Goal: Task Accomplishment & Management: Complete application form

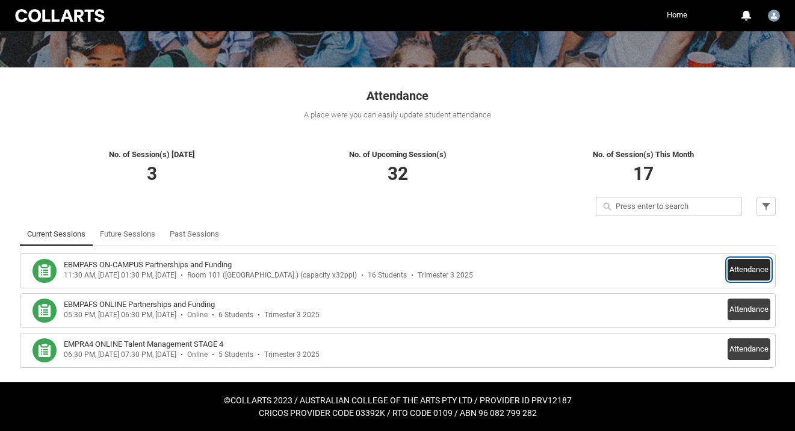
click at [753, 270] on button "Attendance" at bounding box center [749, 270] width 43 height 22
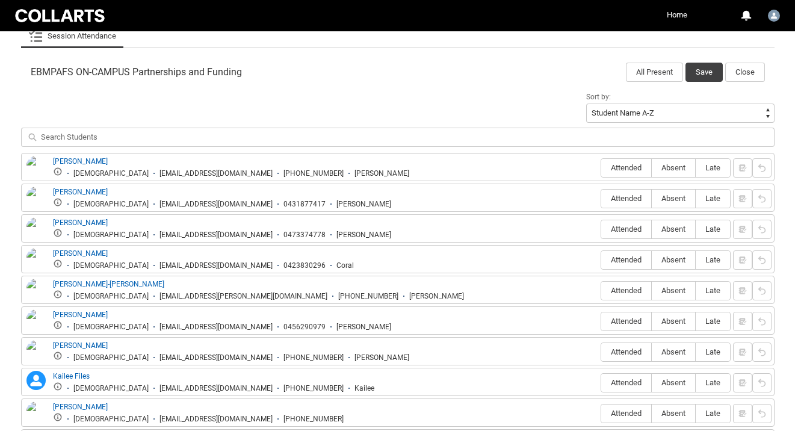
scroll to position [382, 0]
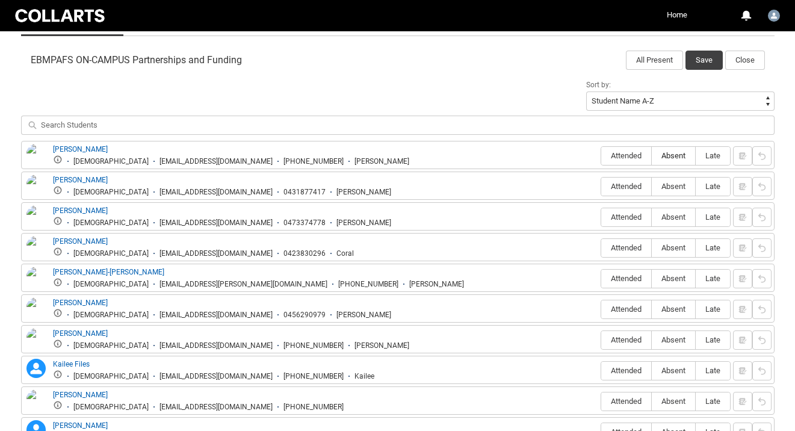
click at [664, 159] on span "Absent" at bounding box center [673, 155] width 43 height 9
click at [652, 156] on input "Absent" at bounding box center [651, 155] width 1 height 1
type lightning-radio-group "Absent"
radio input "true"
click at [623, 187] on span "Attended" at bounding box center [626, 186] width 50 height 9
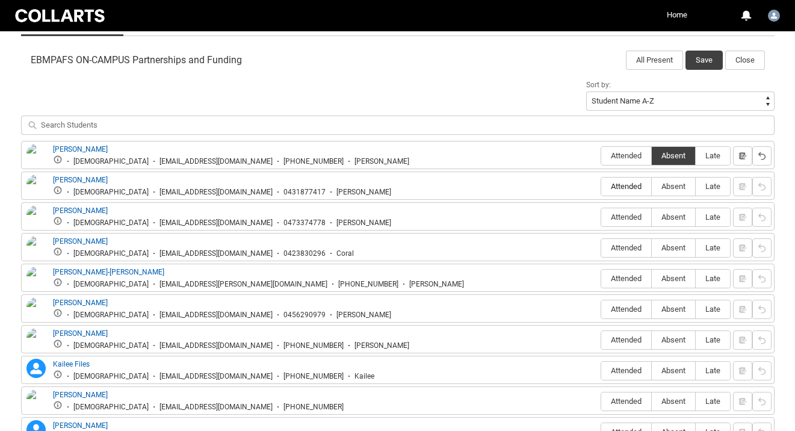
click at [601, 187] on input "Attended" at bounding box center [601, 186] width 1 height 1
type lightning-radio-group "Attended"
radio input "true"
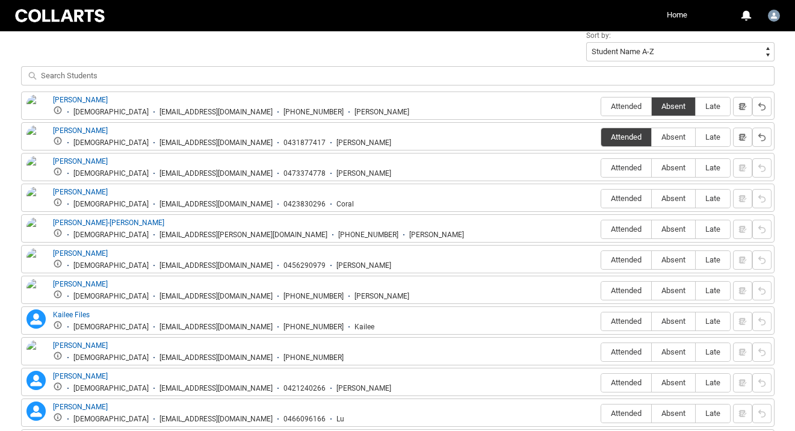
scroll to position [436, 0]
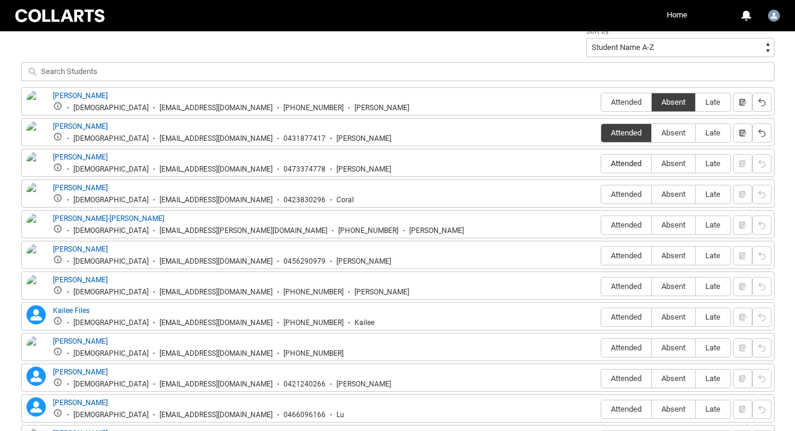
click at [621, 161] on span "Attended" at bounding box center [626, 163] width 50 height 9
click at [601, 163] on input "Attended" at bounding box center [601, 163] width 1 height 1
type lightning-radio-group "Attended"
radio input "true"
click at [666, 199] on span "Absent" at bounding box center [673, 194] width 43 height 9
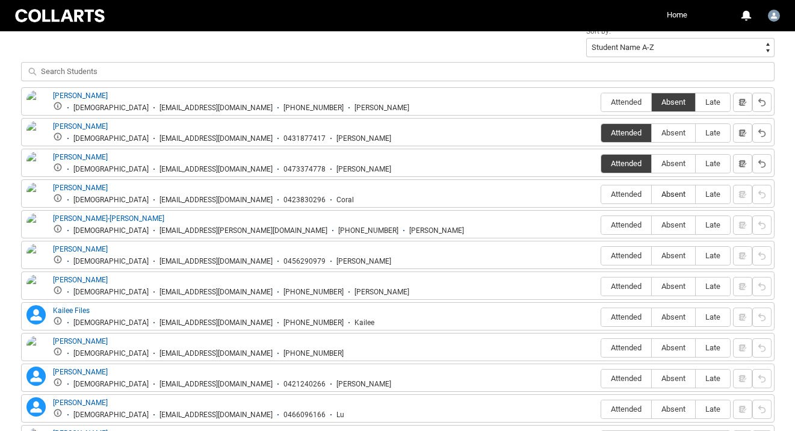
click at [652, 194] on input "Absent" at bounding box center [651, 194] width 1 height 1
type lightning-radio-group "Absent"
radio input "true"
click at [669, 228] on span "Absent" at bounding box center [673, 224] width 43 height 9
click at [652, 225] on input "Absent" at bounding box center [651, 224] width 1 height 1
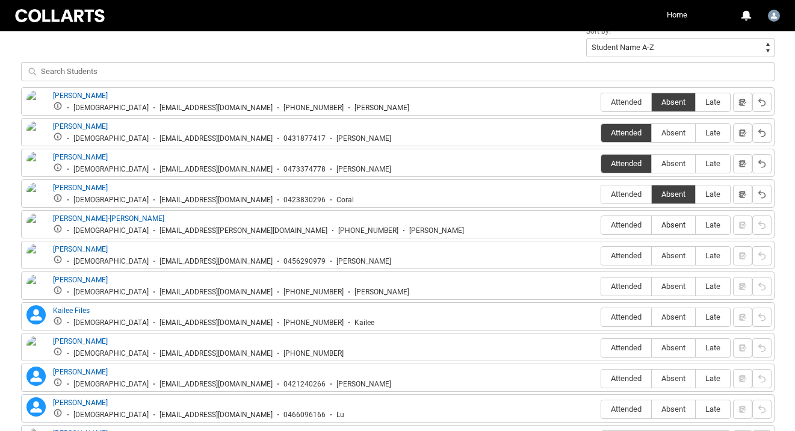
type lightning-radio-group "Absent"
radio input "true"
click at [614, 259] on span "Attended" at bounding box center [626, 255] width 50 height 9
click at [601, 256] on input "Attended" at bounding box center [601, 255] width 1 height 1
type lightning-radio-group "Attended"
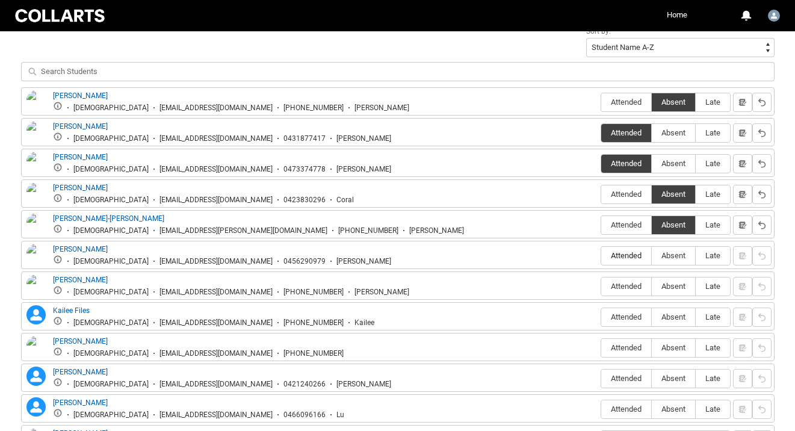
radio input "true"
click at [668, 283] on span "Absent" at bounding box center [673, 286] width 43 height 9
click at [652, 286] on input "Absent" at bounding box center [651, 286] width 1 height 1
type lightning-radio-group "Absent"
radio input "true"
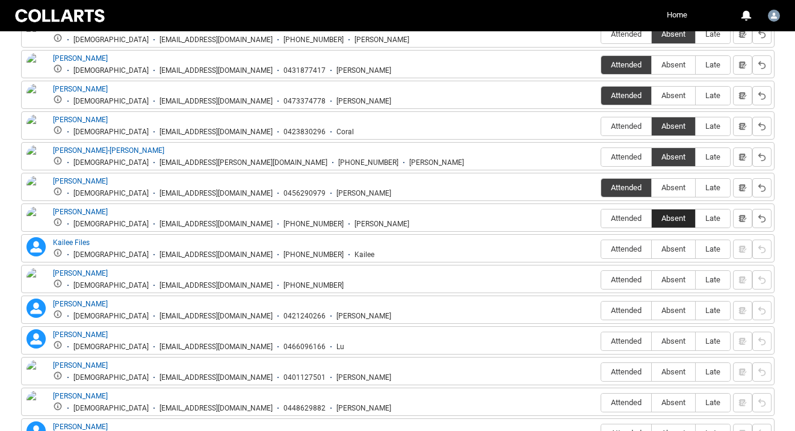
scroll to position [514, 0]
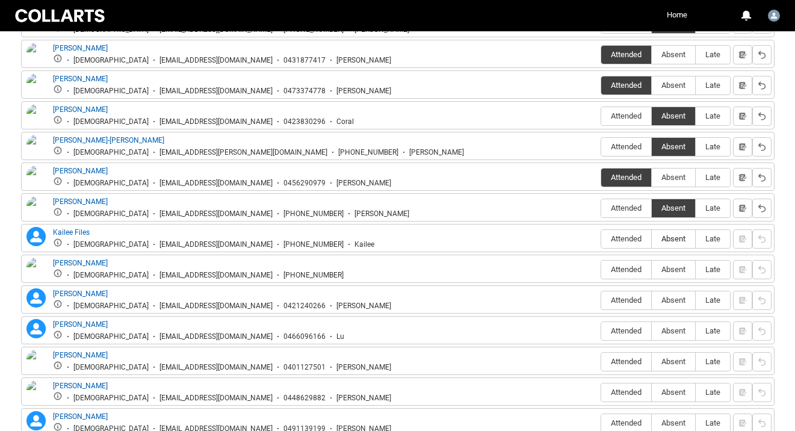
click at [666, 239] on span "Absent" at bounding box center [673, 238] width 43 height 9
click at [652, 239] on input "Absent" at bounding box center [651, 238] width 1 height 1
type lightning-radio-group "Absent"
radio input "true"
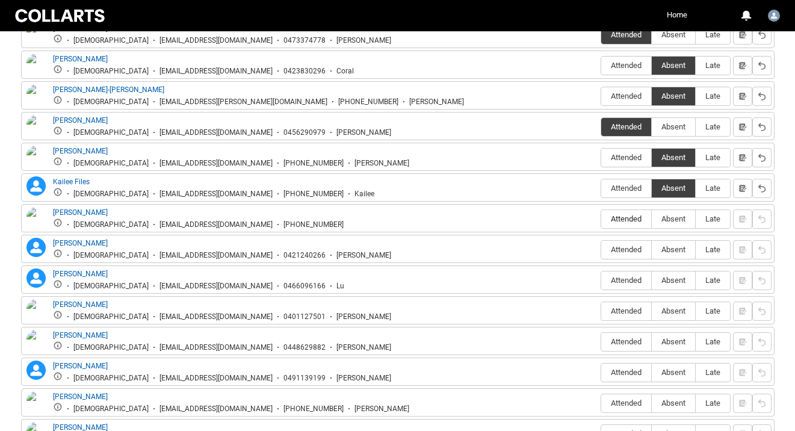
click at [628, 222] on span "Attended" at bounding box center [626, 218] width 50 height 9
click at [601, 219] on input "Attended" at bounding box center [601, 218] width 1 height 1
type lightning-radio-group "Attended"
radio input "true"
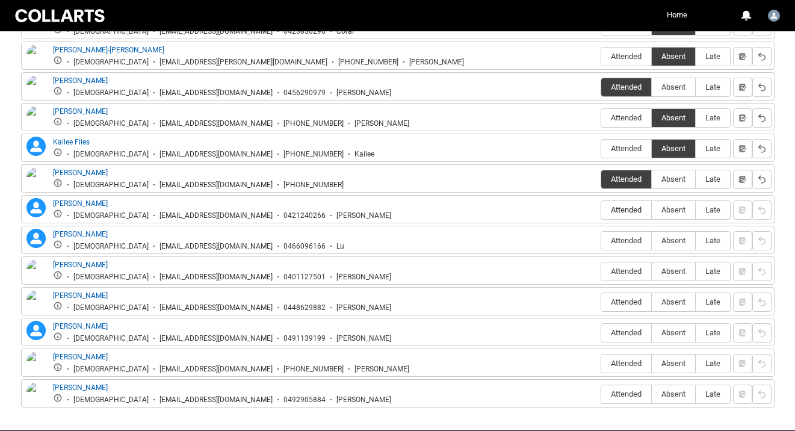
scroll to position [607, 0]
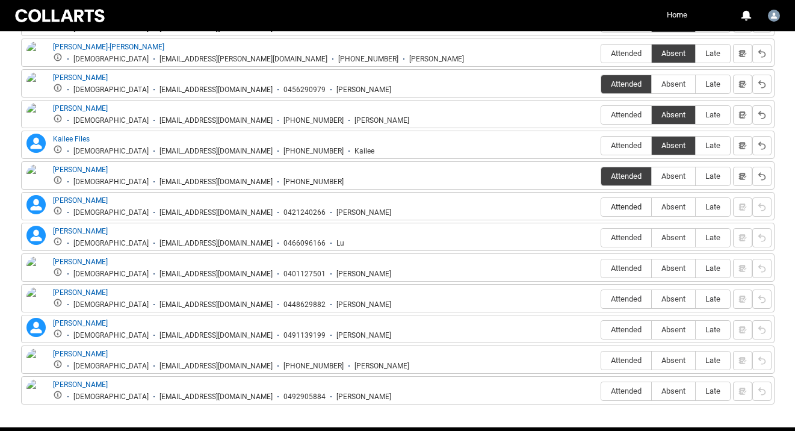
click at [628, 215] on label "Attended" at bounding box center [626, 207] width 50 height 19
click at [601, 207] on input "Attended" at bounding box center [601, 206] width 1 height 1
type lightning-radio-group "Attended"
radio input "true"
click at [628, 233] on label "Attended" at bounding box center [626, 238] width 50 height 19
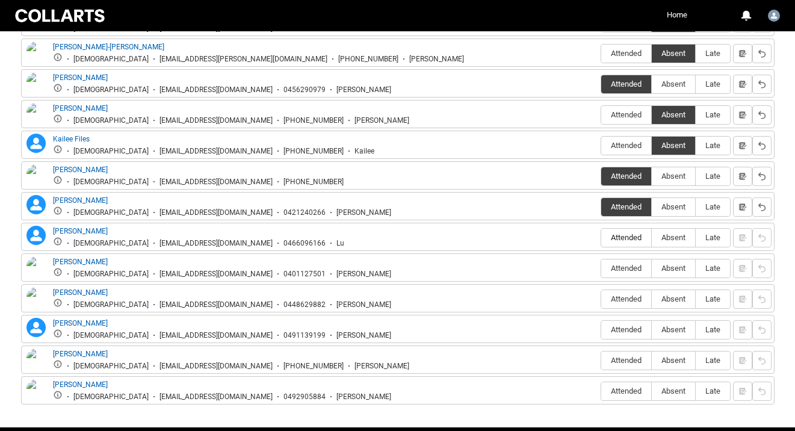
click at [601, 237] on input "Attended" at bounding box center [601, 237] width 1 height 1
type lightning-radio-group "Attended"
radio input "true"
click at [679, 270] on span "Absent" at bounding box center [673, 268] width 43 height 9
click at [652, 268] on input "Absent" at bounding box center [651, 268] width 1 height 1
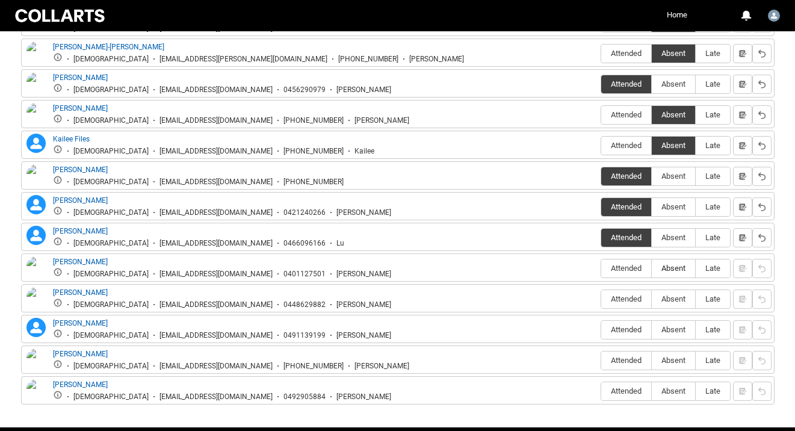
type lightning-radio-group "Absent"
radio input "true"
click at [628, 303] on span "Attended" at bounding box center [626, 298] width 50 height 9
click at [601, 299] on input "Attended" at bounding box center [601, 298] width 1 height 1
type lightning-radio-group "Attended"
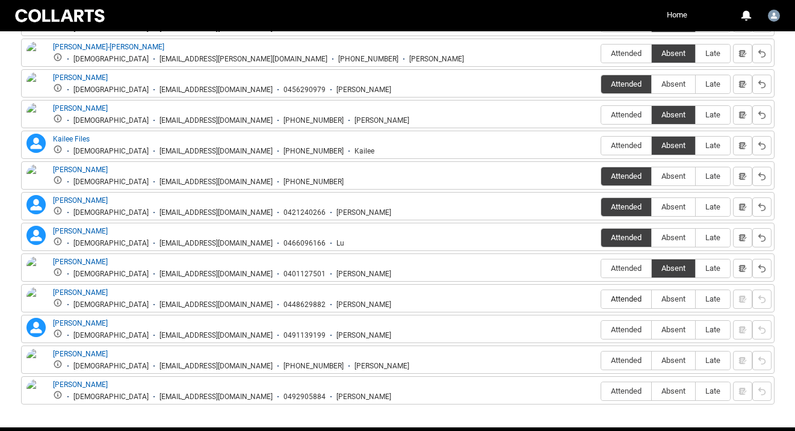
radio input "true"
click at [631, 324] on label "Attended" at bounding box center [626, 330] width 50 height 19
click at [601, 329] on input "Attended" at bounding box center [601, 329] width 1 height 1
type lightning-radio-group "Attended"
radio input "true"
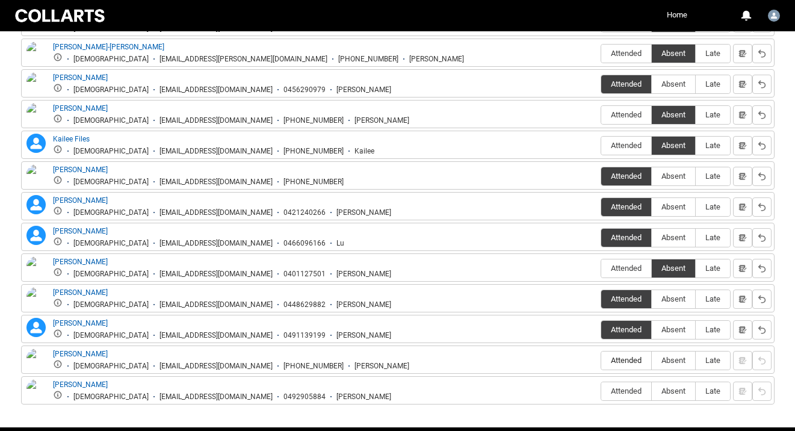
click at [626, 356] on label "Attended" at bounding box center [626, 360] width 50 height 19
click at [601, 360] on input "Attended" at bounding box center [601, 360] width 1 height 1
type lightning-radio-group "Attended"
radio input "true"
click at [638, 392] on span "Attended" at bounding box center [626, 390] width 50 height 9
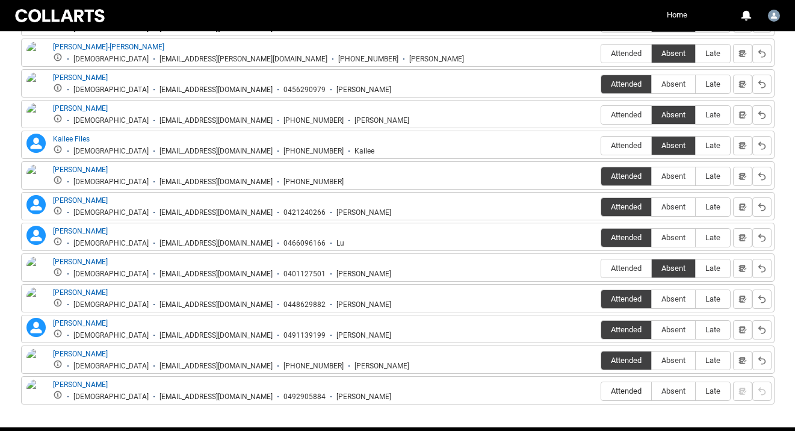
click at [601, 391] on input "Attended" at bounding box center [601, 391] width 1 height 1
type lightning-radio-group "Attended"
radio input "true"
click at [739, 272] on lightning-primitive-icon "button" at bounding box center [742, 268] width 8 height 9
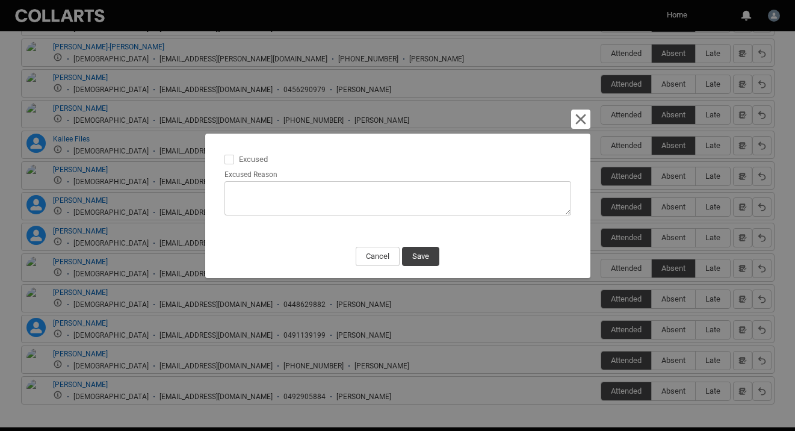
click at [232, 159] on span at bounding box center [229, 160] width 10 height 10
click at [224, 153] on input "Excused" at bounding box center [224, 152] width 1 height 1
type lightning-input "true"
checkbox input "true"
click at [241, 188] on textarea "Excused Reason" at bounding box center [397, 198] width 347 height 34
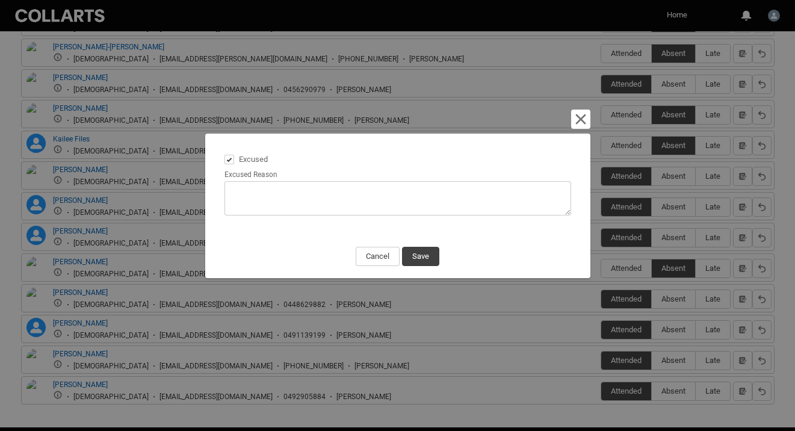
type lightning-textarea "M"
type textarea "M"
type lightning-textarea "Me"
type textarea "Me"
type lightning-textarea "[PERSON_NAME]"
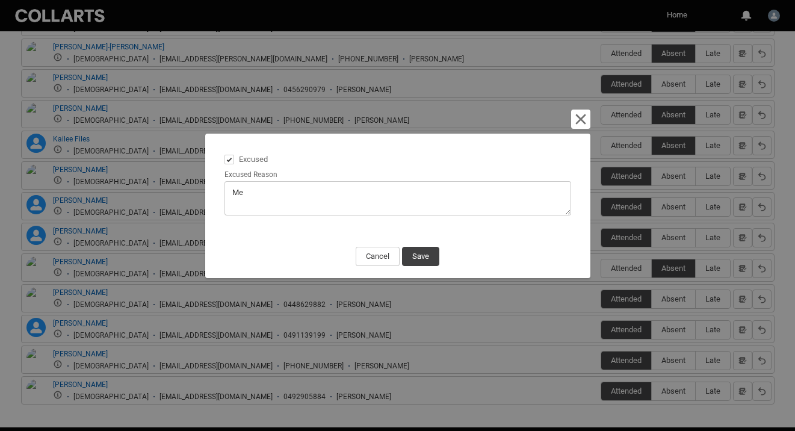
type textarea "[PERSON_NAME]"
type lightning-textarea "[PERSON_NAME]"
type textarea "[PERSON_NAME]"
type lightning-textarea "[PERSON_NAME] e"
type textarea "[PERSON_NAME] e"
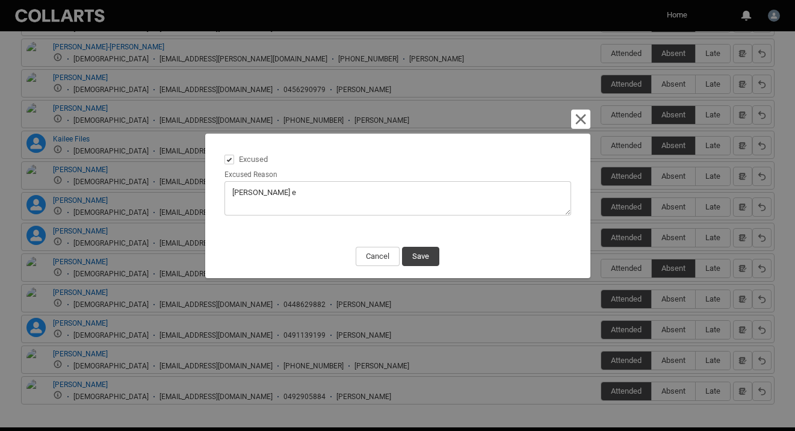
type lightning-textarea "[PERSON_NAME] em"
type textarea "[PERSON_NAME] em"
type lightning-textarea "[PERSON_NAME]"
type textarea "[PERSON_NAME]"
type lightning-textarea "[PERSON_NAME]"
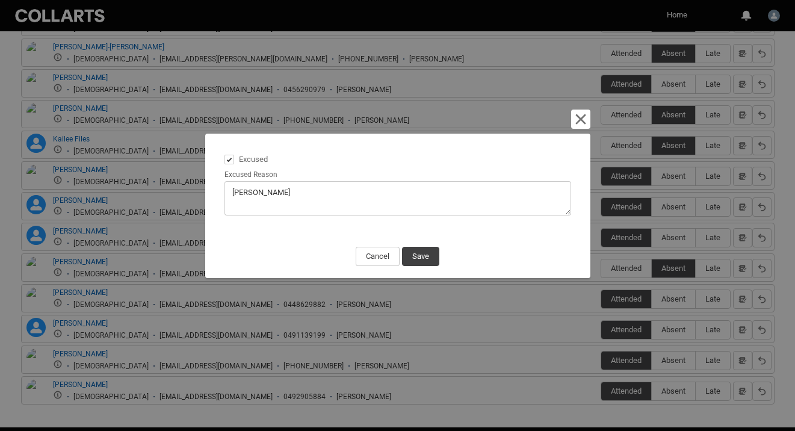
type textarea "[PERSON_NAME]"
type lightning-textarea "[PERSON_NAME] email"
type textarea "[PERSON_NAME] email"
type lightning-textarea "[PERSON_NAME] emaile"
type textarea "[PERSON_NAME] emaile"
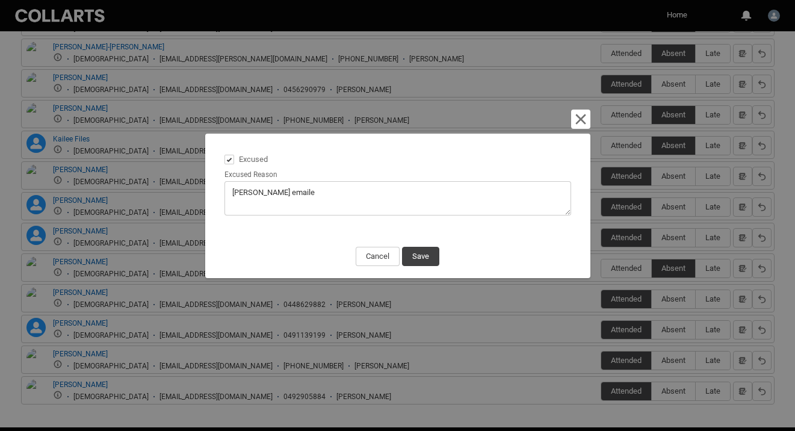
type lightning-textarea "[PERSON_NAME] emailed"
type textarea "[PERSON_NAME] emailed"
type lightning-textarea "[PERSON_NAME] emailed!"
type textarea "[PERSON_NAME] emailed!"
type lightning-textarea "[PERSON_NAME] emailed!"
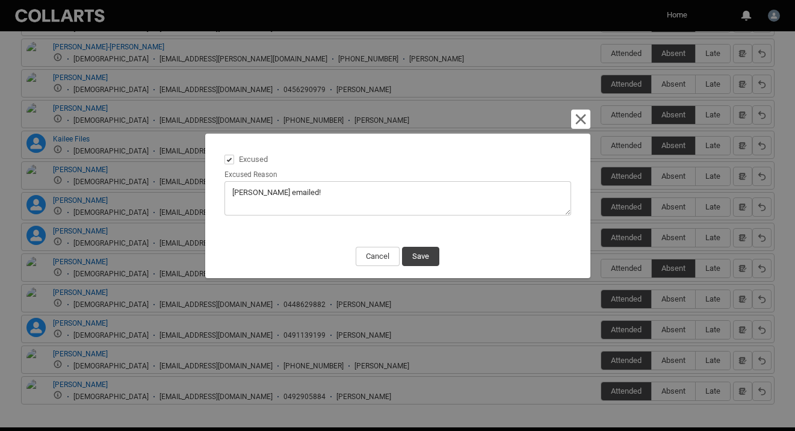
type textarea "[PERSON_NAME] emailed!"
type lightning-textarea "[PERSON_NAME] emailed! S"
type textarea "[PERSON_NAME] emailed! S"
type lightning-textarea "[PERSON_NAME] emailed! Sh"
type textarea "[PERSON_NAME] emailed! Sh"
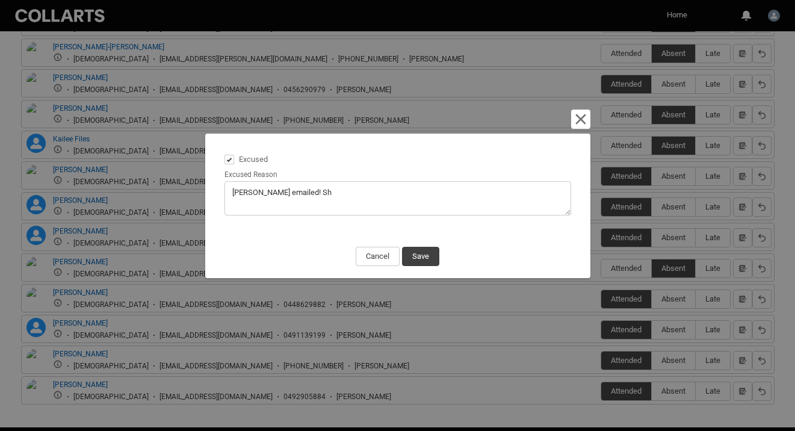
type lightning-textarea "[PERSON_NAME] emailed! She"
type textarea "[PERSON_NAME] emailed! She"
type lightning-textarea "[PERSON_NAME] emailed! She'"
type textarea "[PERSON_NAME] emailed! She'"
type lightning-textarea "[PERSON_NAME] emailed! She's"
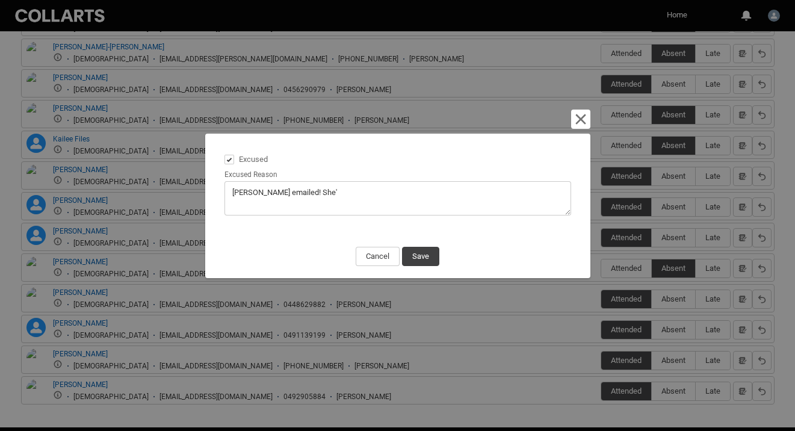
type textarea "[PERSON_NAME] emailed! She's"
type lightning-textarea "[PERSON_NAME] emailed! She's"
type textarea "[PERSON_NAME] emailed! She's"
type lightning-textarea "[PERSON_NAME] emailed! She's s"
type textarea "[PERSON_NAME] emailed! She's s"
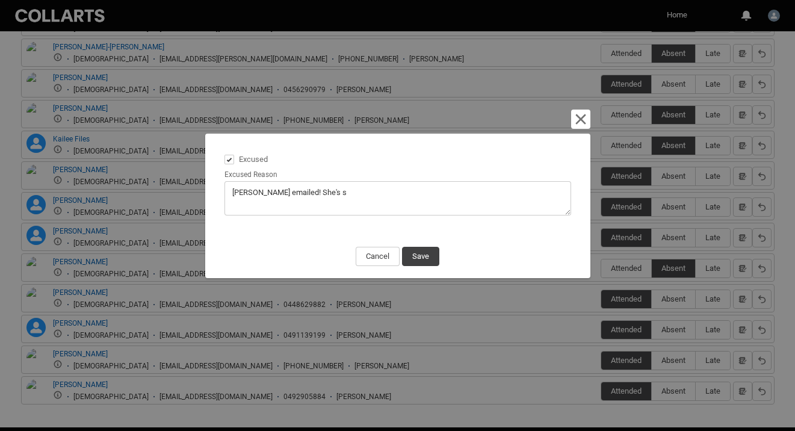
type lightning-textarea "[PERSON_NAME] emailed! She's si"
type textarea "[PERSON_NAME] emailed! She's si"
type lightning-textarea "[PERSON_NAME] emailed! She's s"
type textarea "[PERSON_NAME] emailed! She's s"
type lightning-textarea "[PERSON_NAME] emailed! She's"
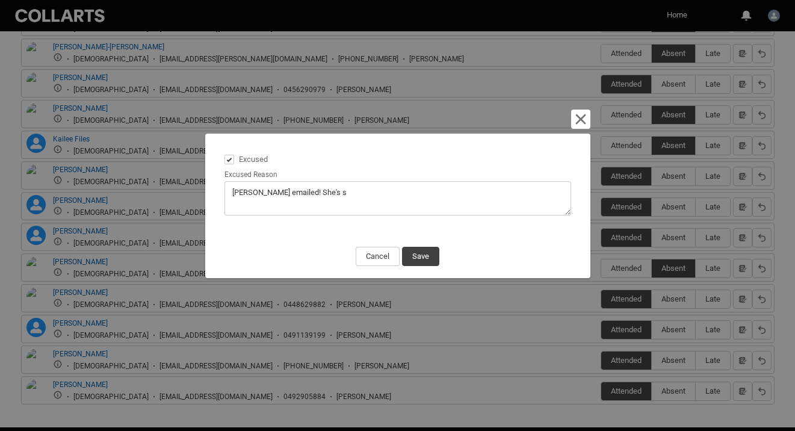
type textarea "[PERSON_NAME] emailed! She's"
type lightning-textarea "[PERSON_NAME] emailed! She's u"
type textarea "[PERSON_NAME] emailed! She's u"
type lightning-textarea "[PERSON_NAME] emailed! She's un"
type textarea "[PERSON_NAME] emailed! She's un"
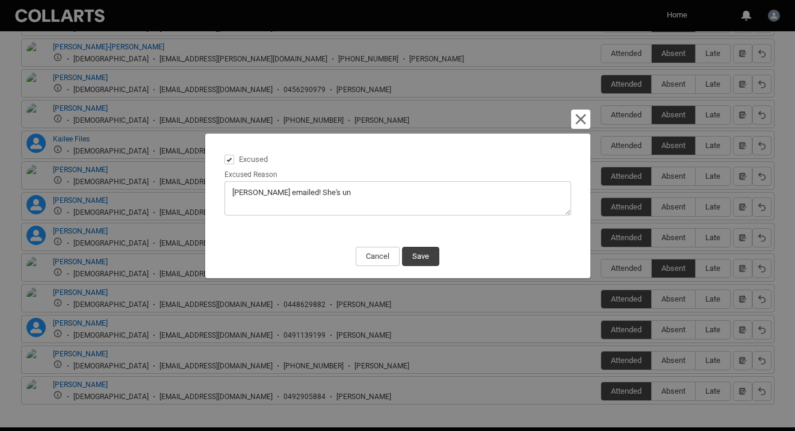
type lightning-textarea "[PERSON_NAME] emailed! She's unw"
type textarea "[PERSON_NAME] emailed! She's unw"
type lightning-textarea "[PERSON_NAME] emailed! She's unwe"
type textarea "[PERSON_NAME] emailed! She's unwe"
type lightning-textarea "[PERSON_NAME] emailed! She's unwel"
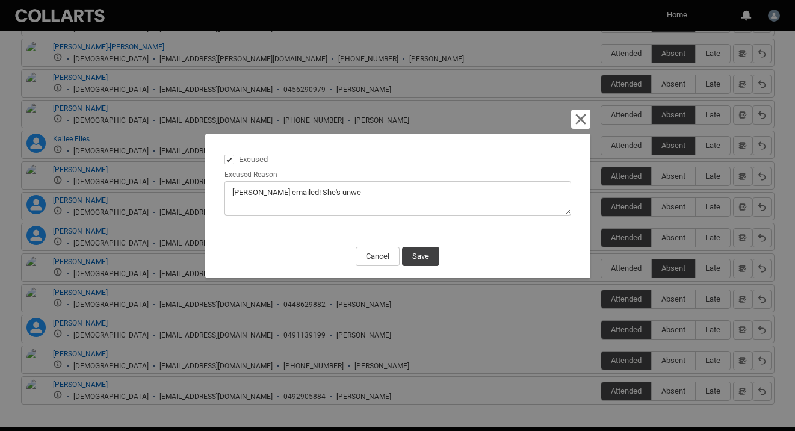
type textarea "[PERSON_NAME] emailed! She's unwel"
type lightning-textarea "[PERSON_NAME] emailed! She's unwell"
type textarea "[PERSON_NAME] emailed! She's unwell"
type lightning-textarea "[PERSON_NAME] emailed! She's unwell."
type textarea "[PERSON_NAME] emailed! She's unwell."
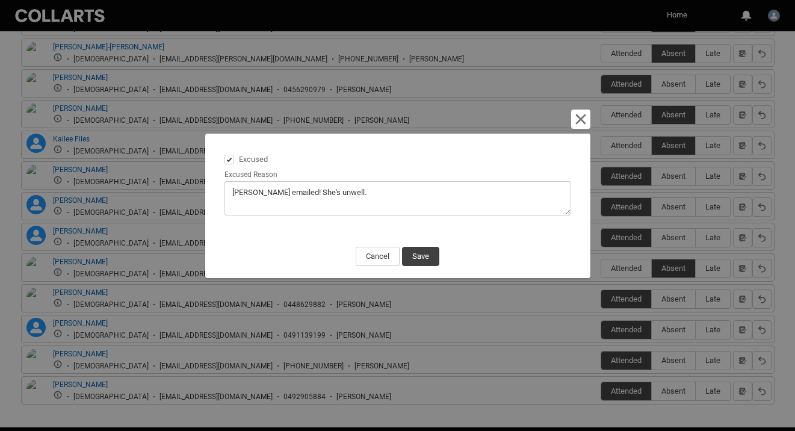
type lightning-textarea "[PERSON_NAME] emailed! She's unwell."
type textarea "[PERSON_NAME] emailed! She's unwell."
click at [416, 252] on button "Save" at bounding box center [420, 256] width 37 height 19
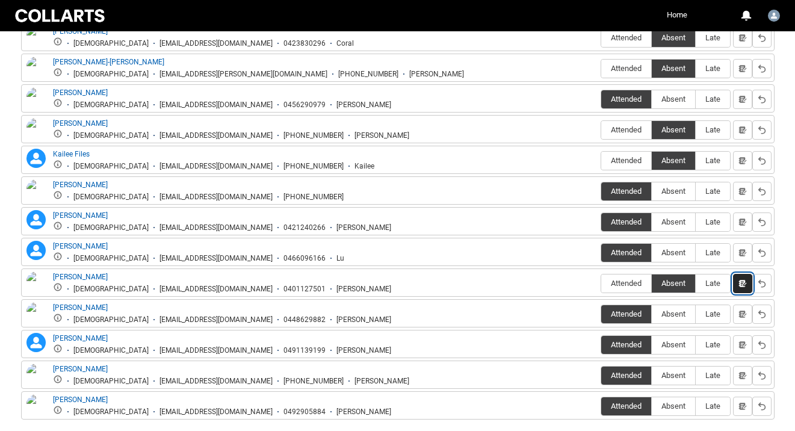
scroll to position [549, 0]
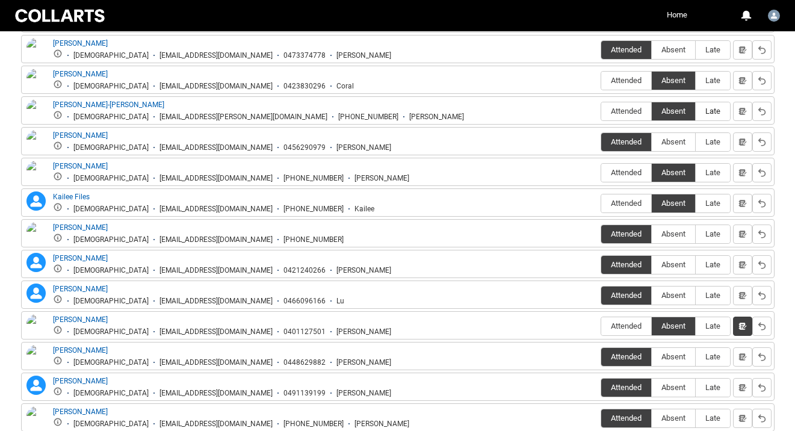
click at [705, 110] on span "Late" at bounding box center [713, 111] width 34 height 9
click at [696, 111] on input "Late" at bounding box center [695, 111] width 1 height 1
type lightning-radio-group "Late"
radio input "true"
click at [683, 99] on fieldset "Attended Absent Late" at bounding box center [666, 110] width 130 height 22
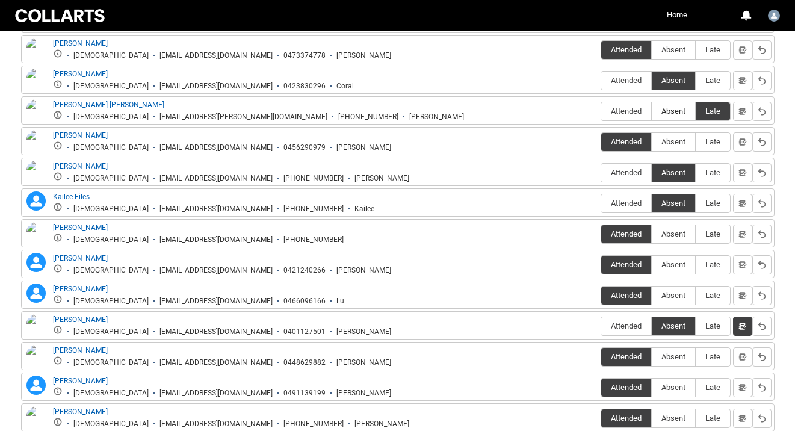
click at [678, 107] on span "Absent" at bounding box center [673, 111] width 43 height 9
click at [652, 111] on input "Absent" at bounding box center [651, 111] width 1 height 1
type lightning-radio-group "Absent"
radio input "true"
click at [747, 112] on button "button" at bounding box center [742, 111] width 19 height 19
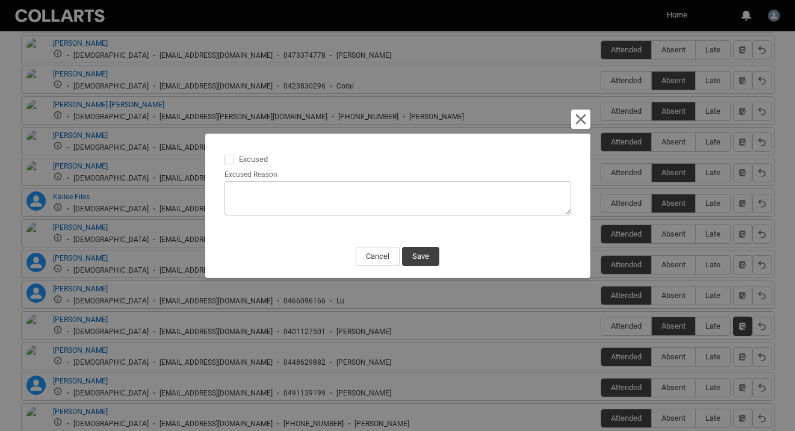
click at [247, 159] on span "Excused" at bounding box center [256, 157] width 34 height 11
click at [224, 153] on input "Excused" at bounding box center [224, 152] width 1 height 1
type lightning-input "true"
checkbox input "true"
click at [257, 209] on textarea "Excused Reason" at bounding box center [397, 198] width 347 height 34
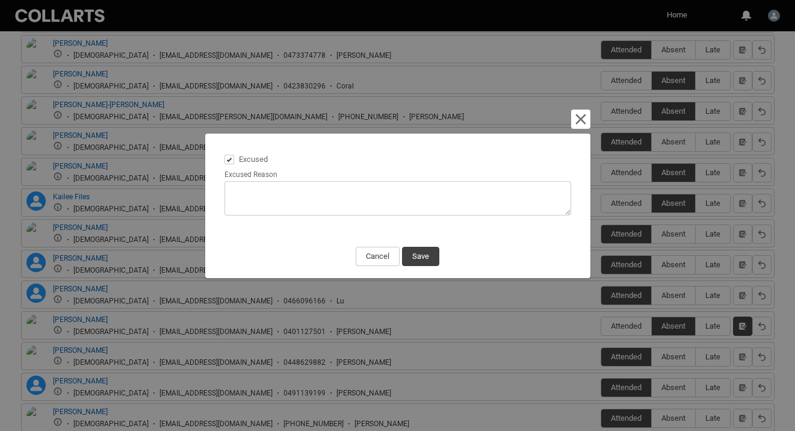
type lightning-textarea "D"
type textarea "D"
type lightning-textarea "Da"
type textarea "Da"
type lightning-textarea "[PERSON_NAME]"
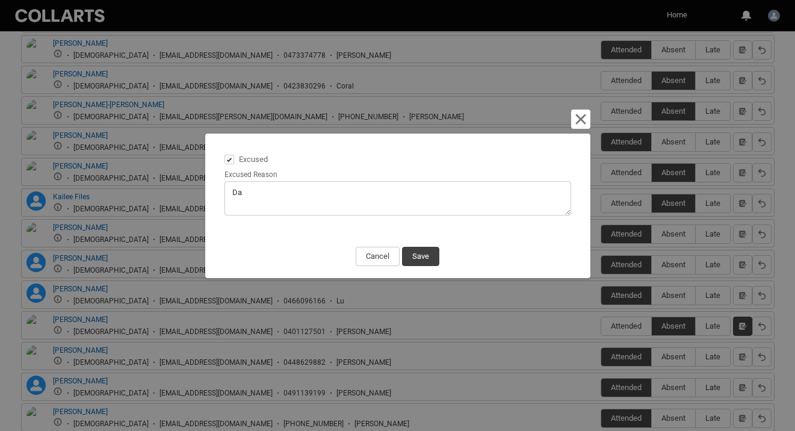
type textarea "[PERSON_NAME]"
type lightning-textarea "[PERSON_NAME]"
type textarea "[PERSON_NAME]"
type lightning-textarea "[PERSON_NAME]"
type textarea "[PERSON_NAME]"
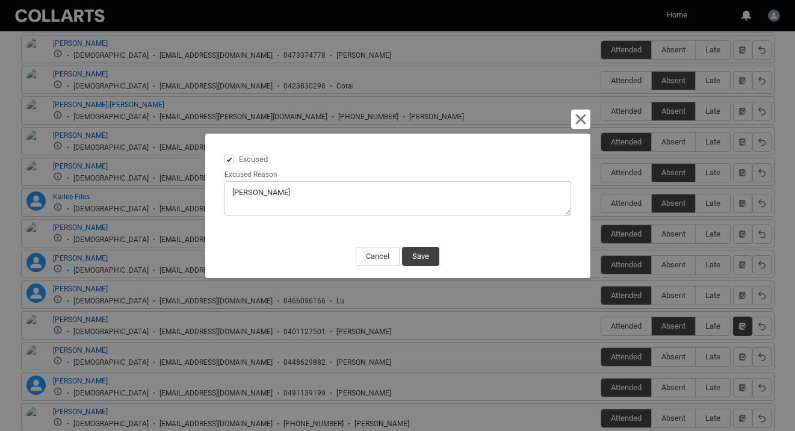
type lightning-textarea "Dantè"
type textarea "Dantè"
type lightning-textarea "Danté"
type textarea "Danté"
type lightning-textarea "Danté"
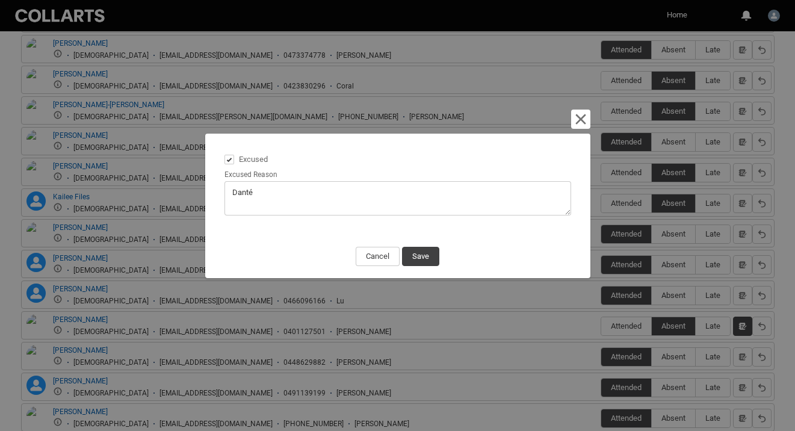
type textarea "Danté"
type lightning-textarea "Danté i"
type textarea "Danté i"
type lightning-textarea "Danté is"
type textarea "Danté is"
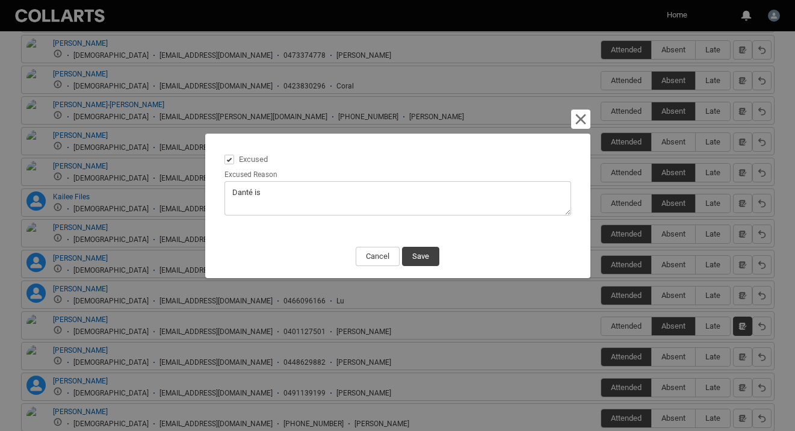
type lightning-textarea "Danté is"
type textarea "Danté is"
type lightning-textarea "Danté is t"
type textarea "Danté is t"
type lightning-textarea "Danté is tr"
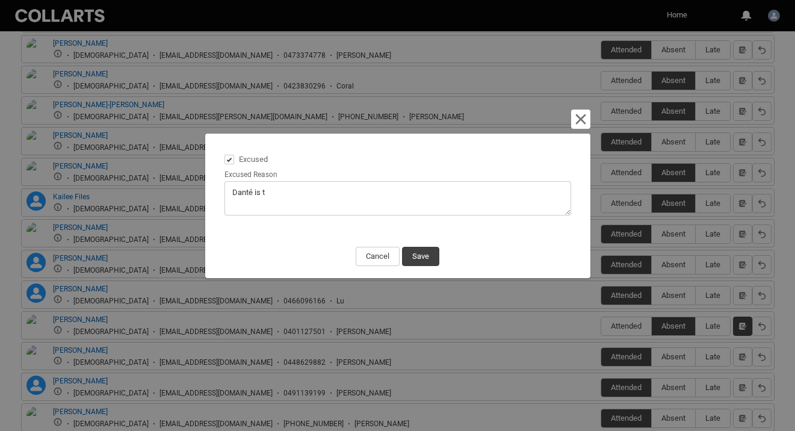
type textarea "Danté is tr"
type lightning-textarea "Danté is tra"
type textarea "Danté is tra"
type lightning-textarea "Danté is trav"
type textarea "Danté is trav"
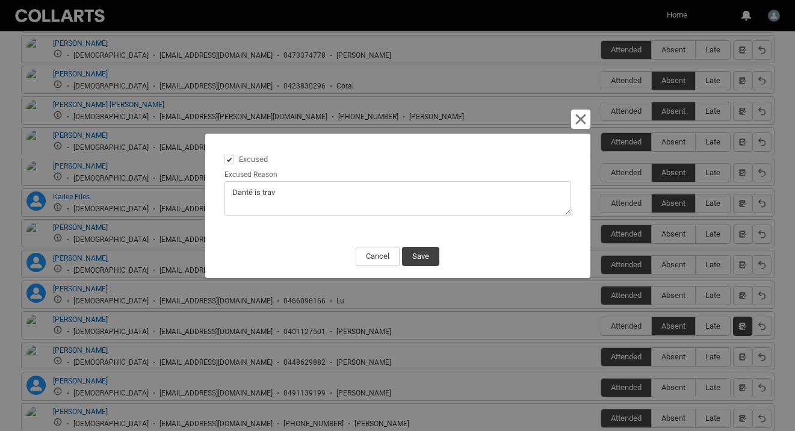
type lightning-textarea "Danté is trave"
type textarea "Danté is trave"
type lightning-textarea "Danté is travel"
type textarea "Danté is travel"
type lightning-textarea "Danté is travell"
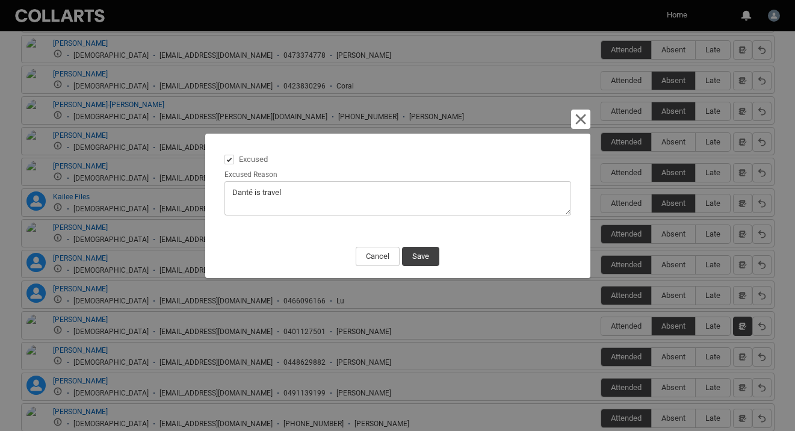
type textarea "Danté is travell"
type lightning-textarea "Danté is travelli"
type textarea "Danté is travelli"
type lightning-textarea "Danté is travellig"
type textarea "Danté is travellig"
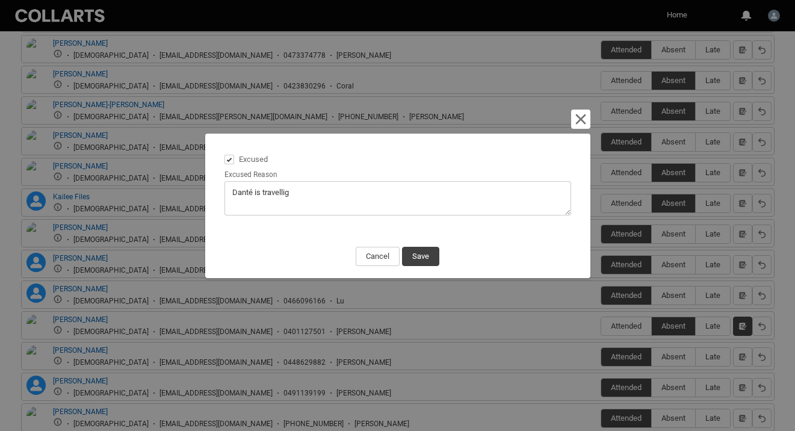
type lightning-textarea "Danté is travellign"
type textarea "Danté is travellign"
type lightning-textarea "Danté is travellign"
type textarea "Danté is travellign"
type lightning-textarea "Danté is travellign t"
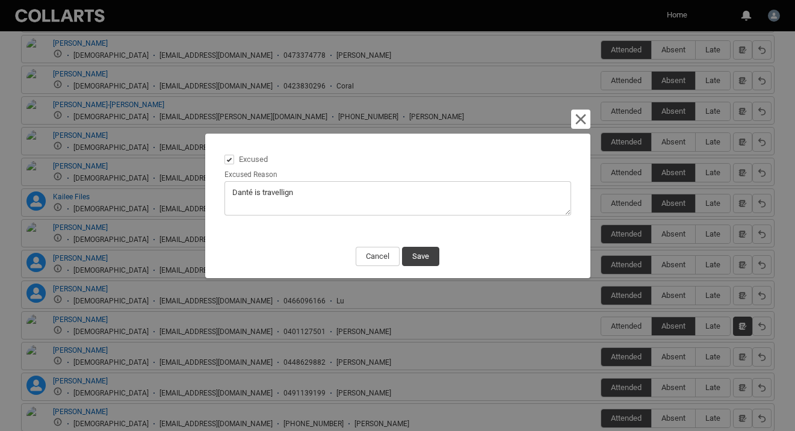
type textarea "Danté is travellign t"
type lightning-textarea "Danté is travellign to"
type textarea "Danté is travellign to"
type lightning-textarea "Danté is travellign [PERSON_NAME]"
type textarea "Danté is travellign [PERSON_NAME]"
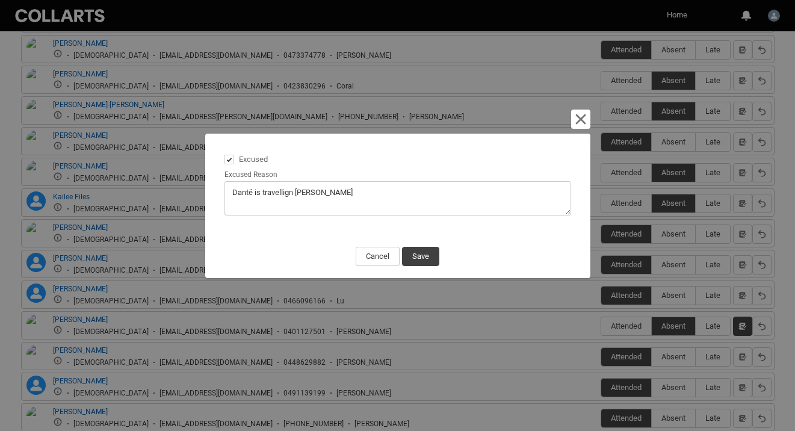
type lightning-textarea "Danté is travellign to"
type textarea "Danté is travellign to"
type lightning-textarea "Danté is travellign t"
type textarea "Danté is travellign t"
type lightning-textarea "Danté is travellign"
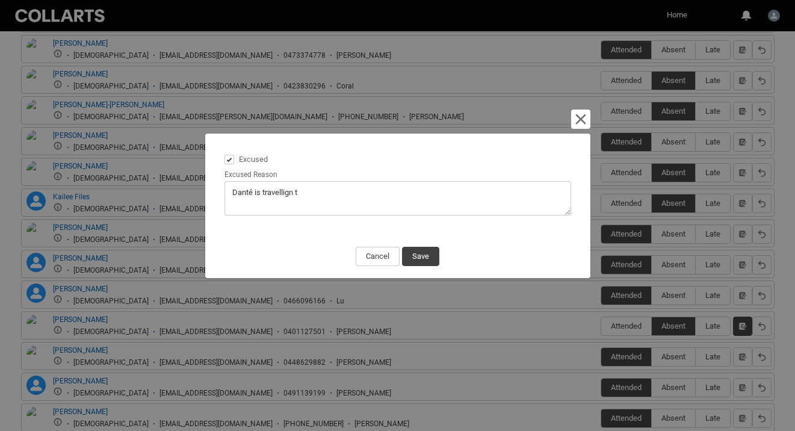
type textarea "Danté is travellign"
type lightning-textarea "Danté is travellign"
type textarea "Danté is travellign"
type lightning-textarea "Danté is travellig"
type textarea "Danté is travellig"
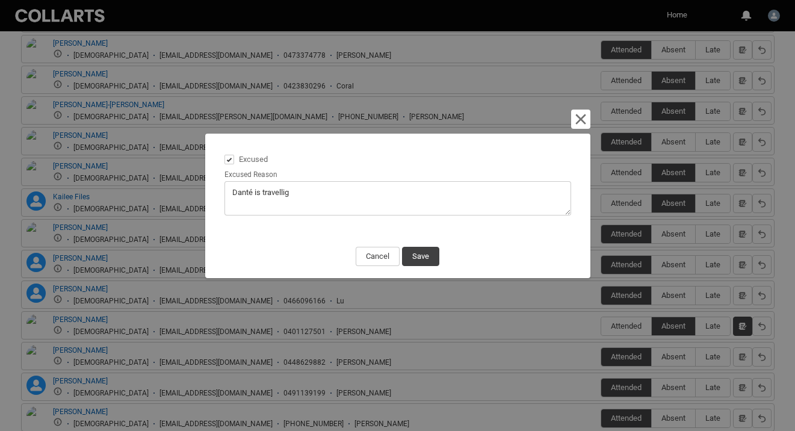
type lightning-textarea "Danté is travelli"
type textarea "Danté is travelli"
type lightning-textarea "Danté is travellin"
type textarea "Danté is travellin"
type lightning-textarea "Danté is travelling"
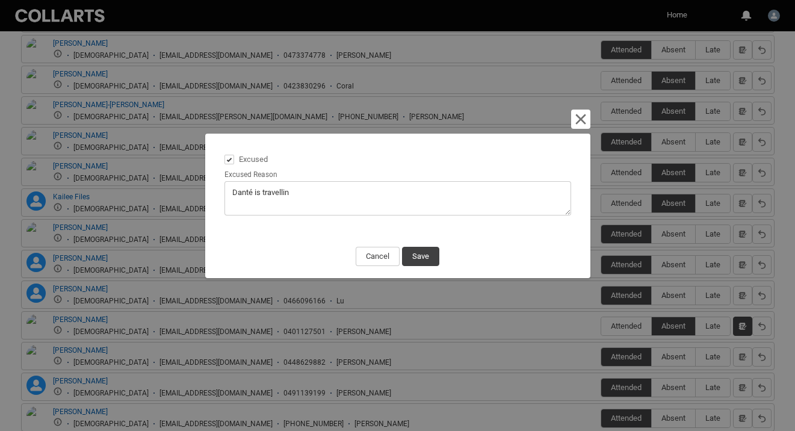
type textarea "Danté is travelling"
type lightning-textarea "Danté is travelling"
type textarea "Danté is travelling"
type lightning-textarea "Danté is travelling t"
type textarea "Danté is travelling t"
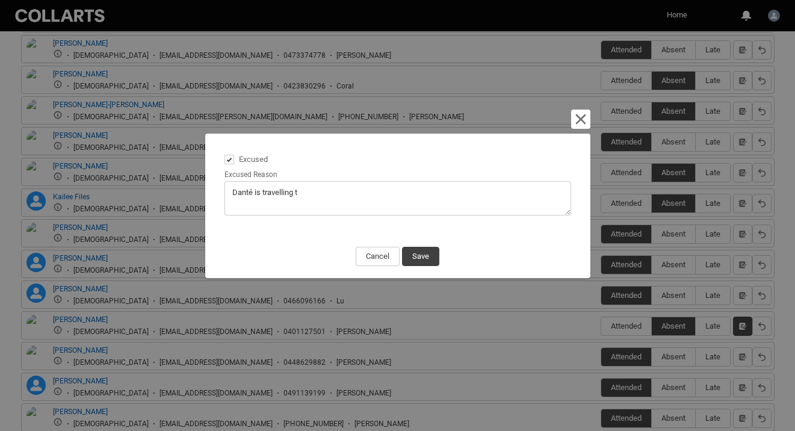
type lightning-textarea "Danté is travelling to"
type textarea "Danté is travelling to"
type lightning-textarea "Danté is travelling [PERSON_NAME]"
type textarea "Danté is travelling [PERSON_NAME]"
type lightning-textarea "Danté is travelling toda"
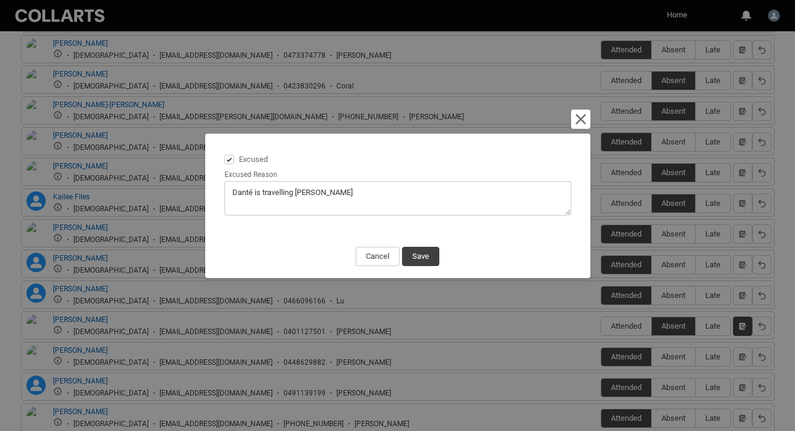
type textarea "Danté is travelling toda"
type lightning-textarea "Danté is travelling [DATE]"
type textarea "Danté is travelling [DATE]"
type lightning-textarea "Danté is travelling [DATE]."
type textarea "Danté is travelling [DATE]."
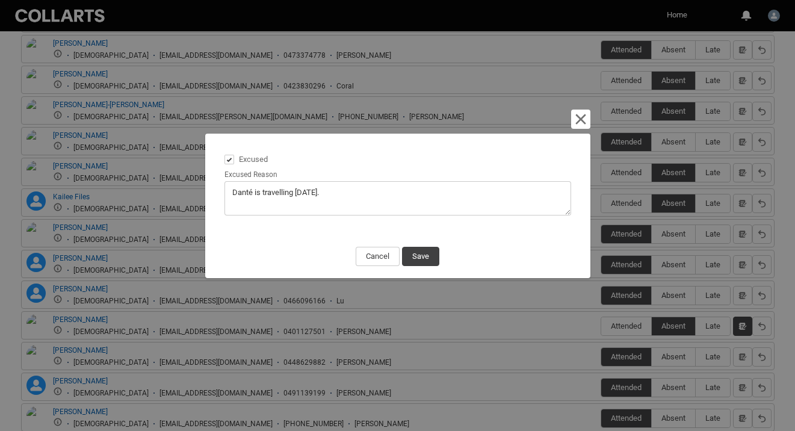
type lightning-textarea "Danté is travelling [DATE]."
type textarea "Danté is travelling [DATE]."
type lightning-textarea "Danté is travelling [DATE]. S"
type textarea "Danté is travelling [DATE]. S"
type lightning-textarea "Danté is travelling [DATE]."
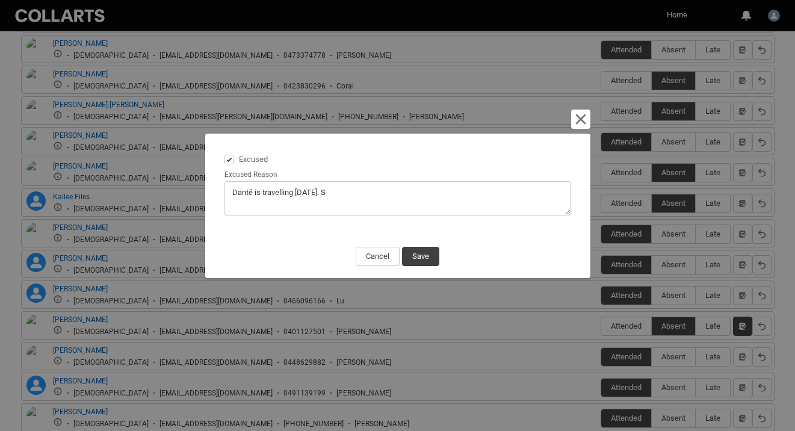
type textarea "Danté is travelling [DATE]."
type lightning-textarea "Danté is travelling [DATE]. T"
type textarea "Danté is travelling [DATE]. T"
type lightning-textarea "Danté is travelling [DATE]. Th"
type textarea "Danté is travelling [DATE]. Th"
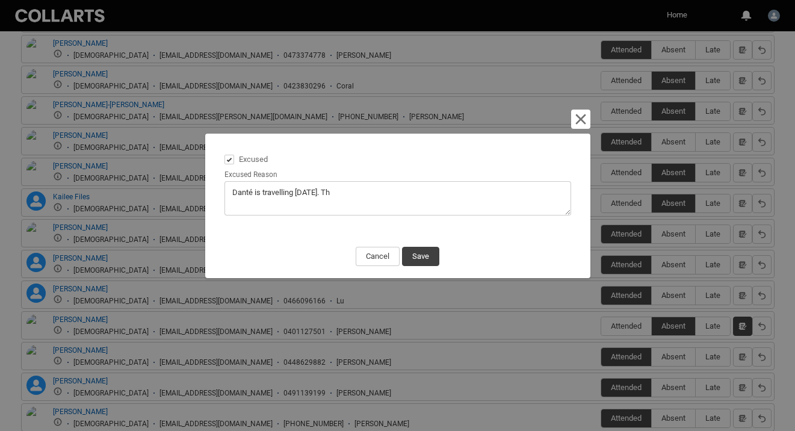
type lightning-textarea "Danté is travelling [DATE]. The"
type textarea "Danté is travelling [DATE]. The"
type lightning-textarea "Danté is travelling [DATE]. They"
type textarea "Danté is travelling [DATE]. They"
type lightning-textarea "Danté is travelling [DATE]. They'"
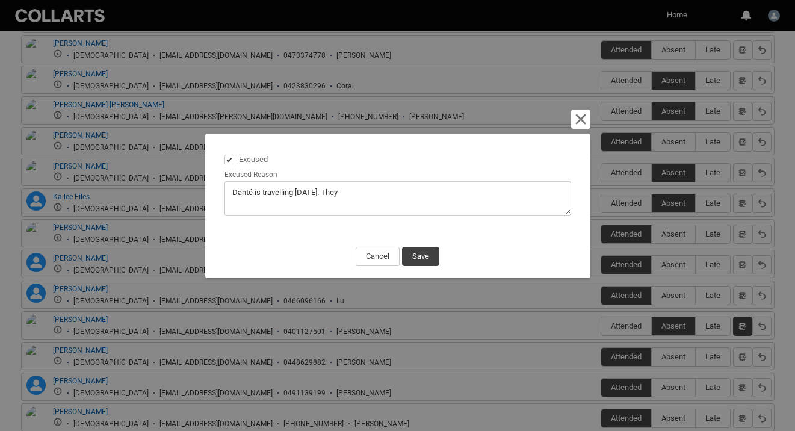
type textarea "Danté is travelling [DATE]. They'"
type lightning-textarea "Danté is travelling [DATE]. They'l"
type textarea "Danté is travelling [DATE]. They'l"
click at [415, 253] on button "Save" at bounding box center [420, 256] width 37 height 19
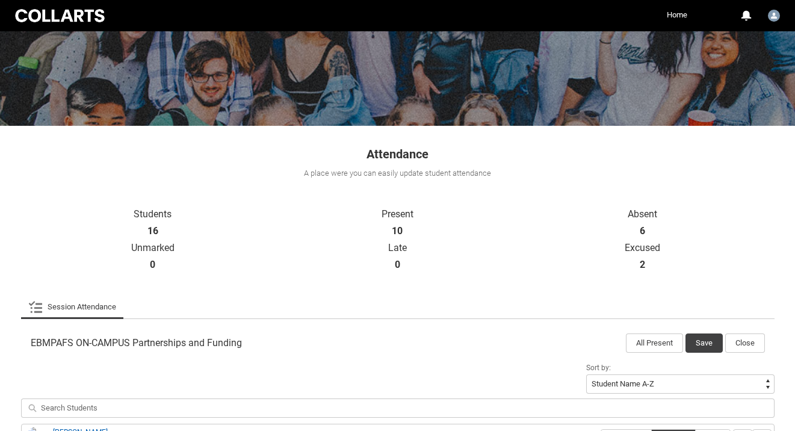
scroll to position [175, 0]
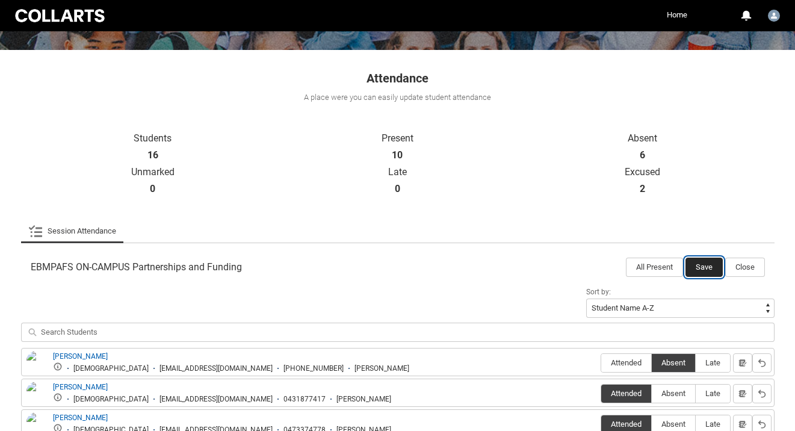
click at [693, 271] on button "Save" at bounding box center [703, 267] width 37 height 19
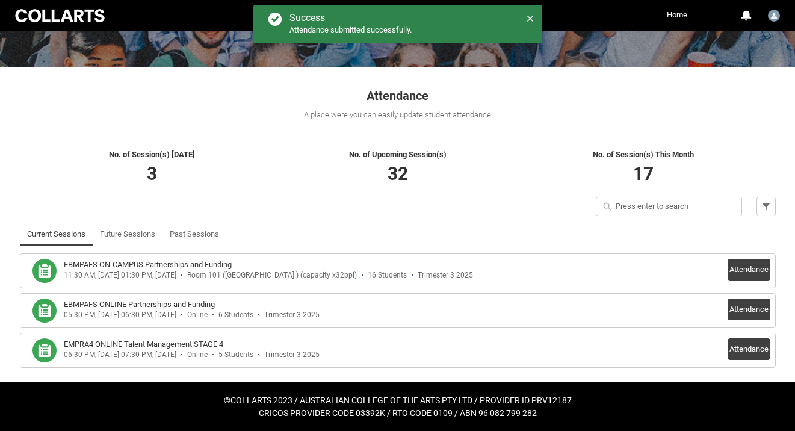
scroll to position [158, 0]
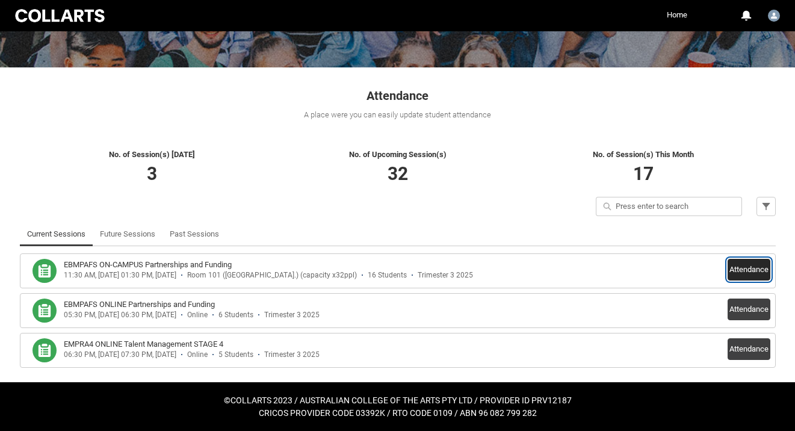
click at [751, 279] on button "Attendance" at bounding box center [749, 270] width 43 height 22
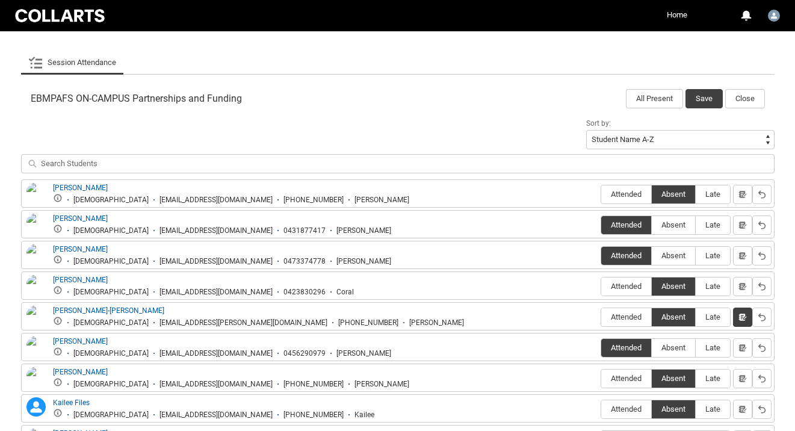
scroll to position [360, 0]
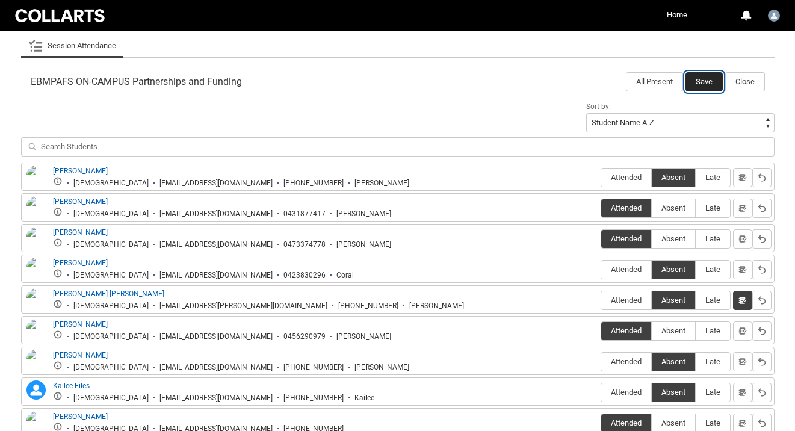
click at [697, 90] on button "Save" at bounding box center [703, 81] width 37 height 19
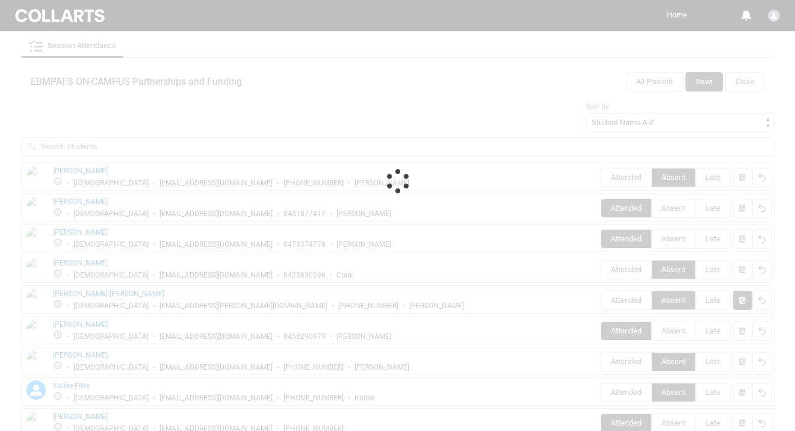
scroll to position [158, 0]
